Goal: Find specific page/section: Find specific page/section

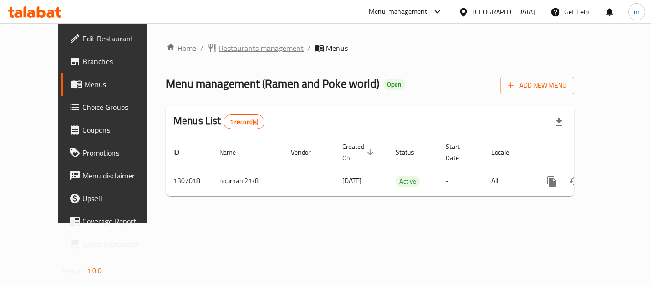
click at [227, 45] on span "Restaurants management" at bounding box center [261, 47] width 85 height 11
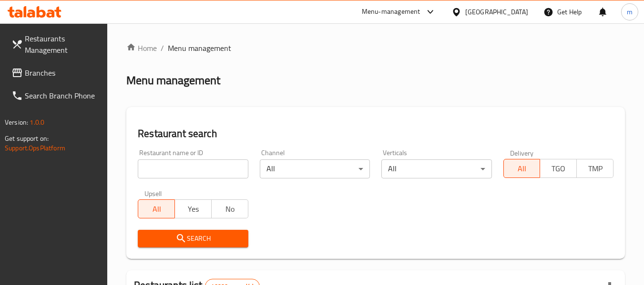
click at [192, 167] on input "search" at bounding box center [193, 169] width 110 height 19
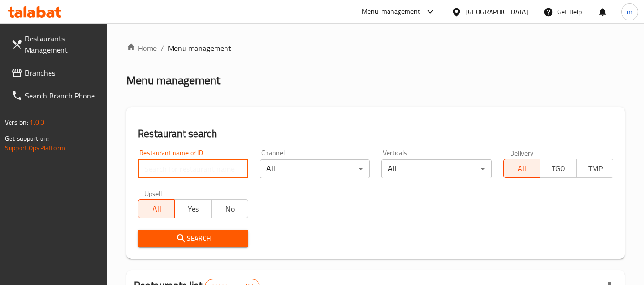
paste input "704255"
type input "704255"
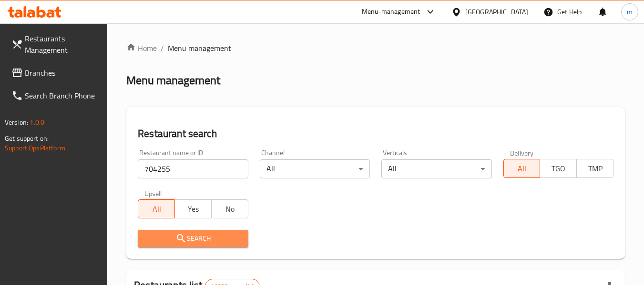
click at [196, 243] on span "Search" at bounding box center [192, 239] width 95 height 12
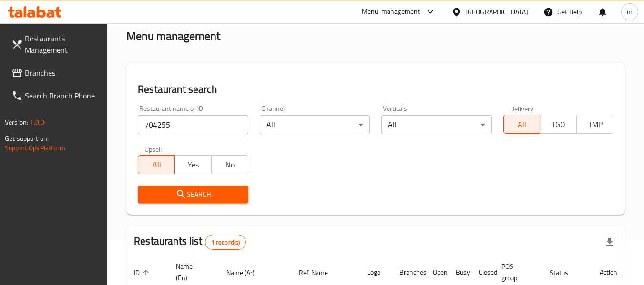
scroll to position [140, 0]
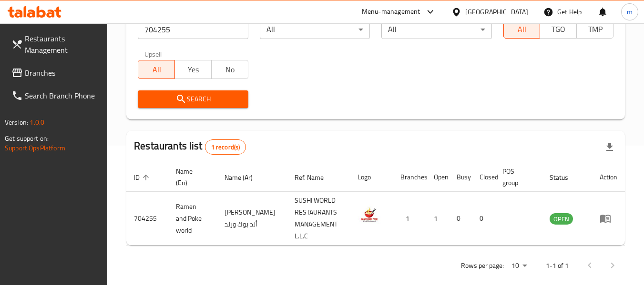
click at [474, 15] on div "[GEOGRAPHIC_DATA]" at bounding box center [496, 12] width 63 height 10
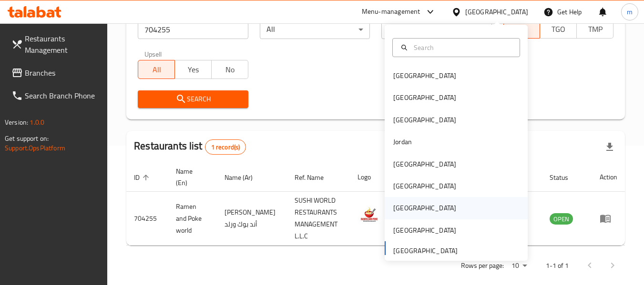
click at [405, 211] on div "[GEOGRAPHIC_DATA]" at bounding box center [424, 208] width 78 height 22
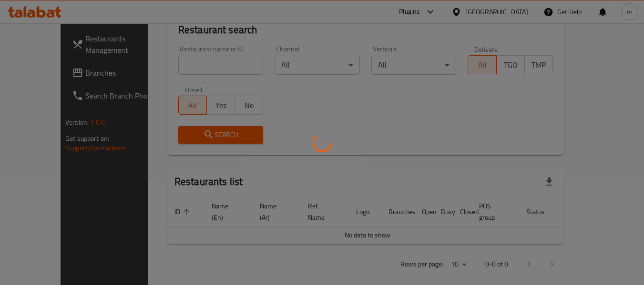
scroll to position [140, 0]
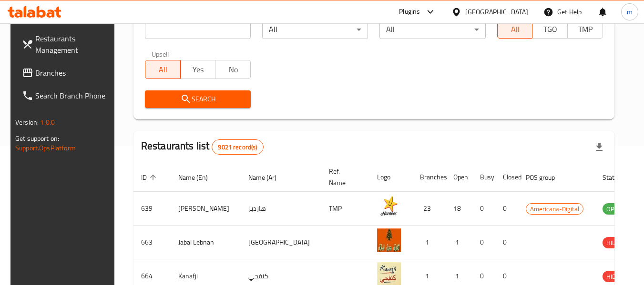
click at [42, 75] on span "Branches" at bounding box center [72, 72] width 75 height 11
